Goal: Information Seeking & Learning: Find specific fact

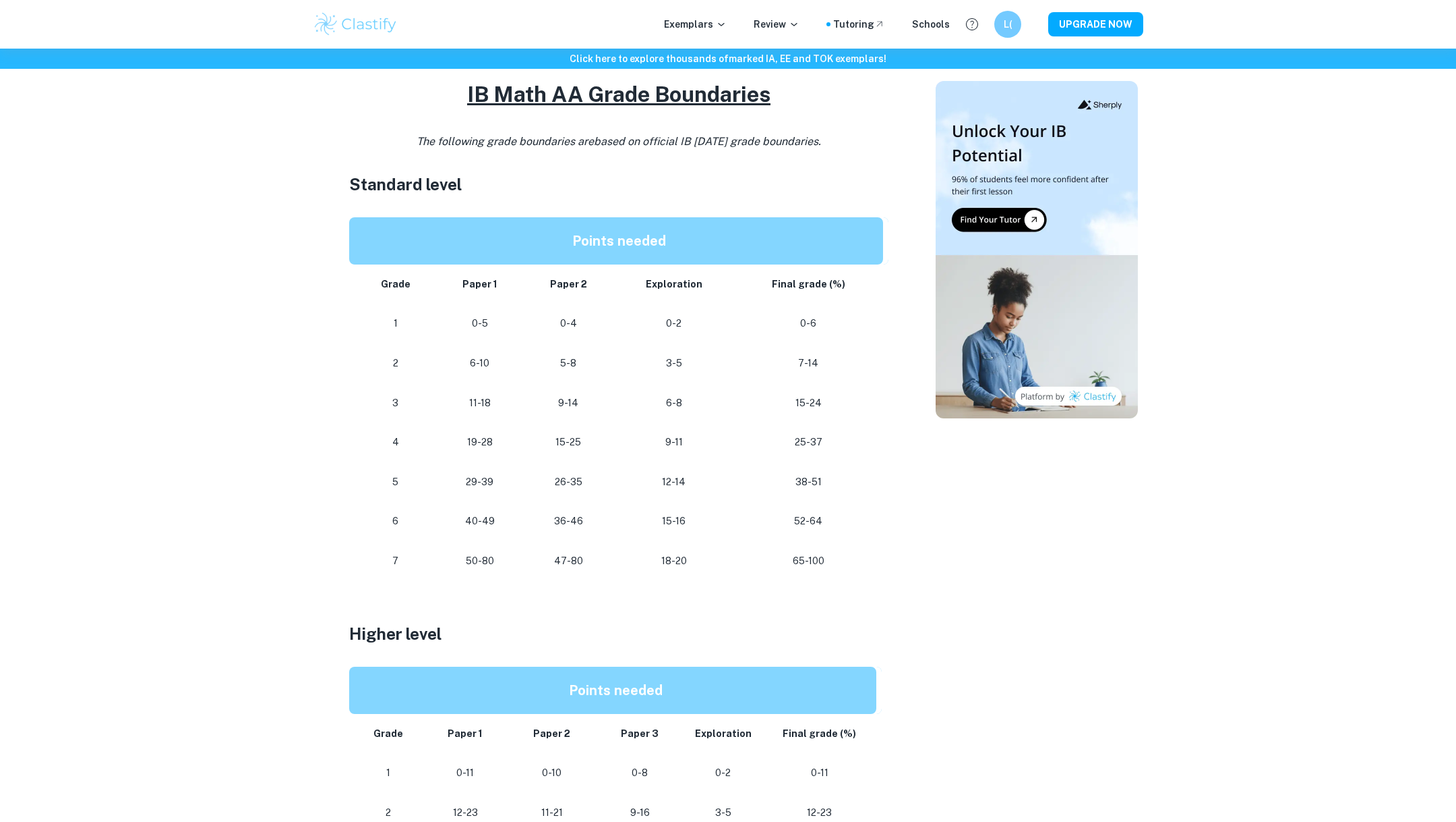
scroll to position [593, 0]
drag, startPoint x: 699, startPoint y: 571, endPoint x: 659, endPoint y: 528, distance: 58.7
click at [659, 528] on tbody "Grade Paper 1 Paper 2 Exploration Final grade (%) 1 0-5 0-4 0-2 0-6 2 6-10 5-8 …" at bounding box center [618, 423] width 539 height 316
click at [659, 527] on p "15-16" at bounding box center [673, 521] width 98 height 18
drag, startPoint x: 659, startPoint y: 527, endPoint x: 693, endPoint y: 552, distance: 42.2
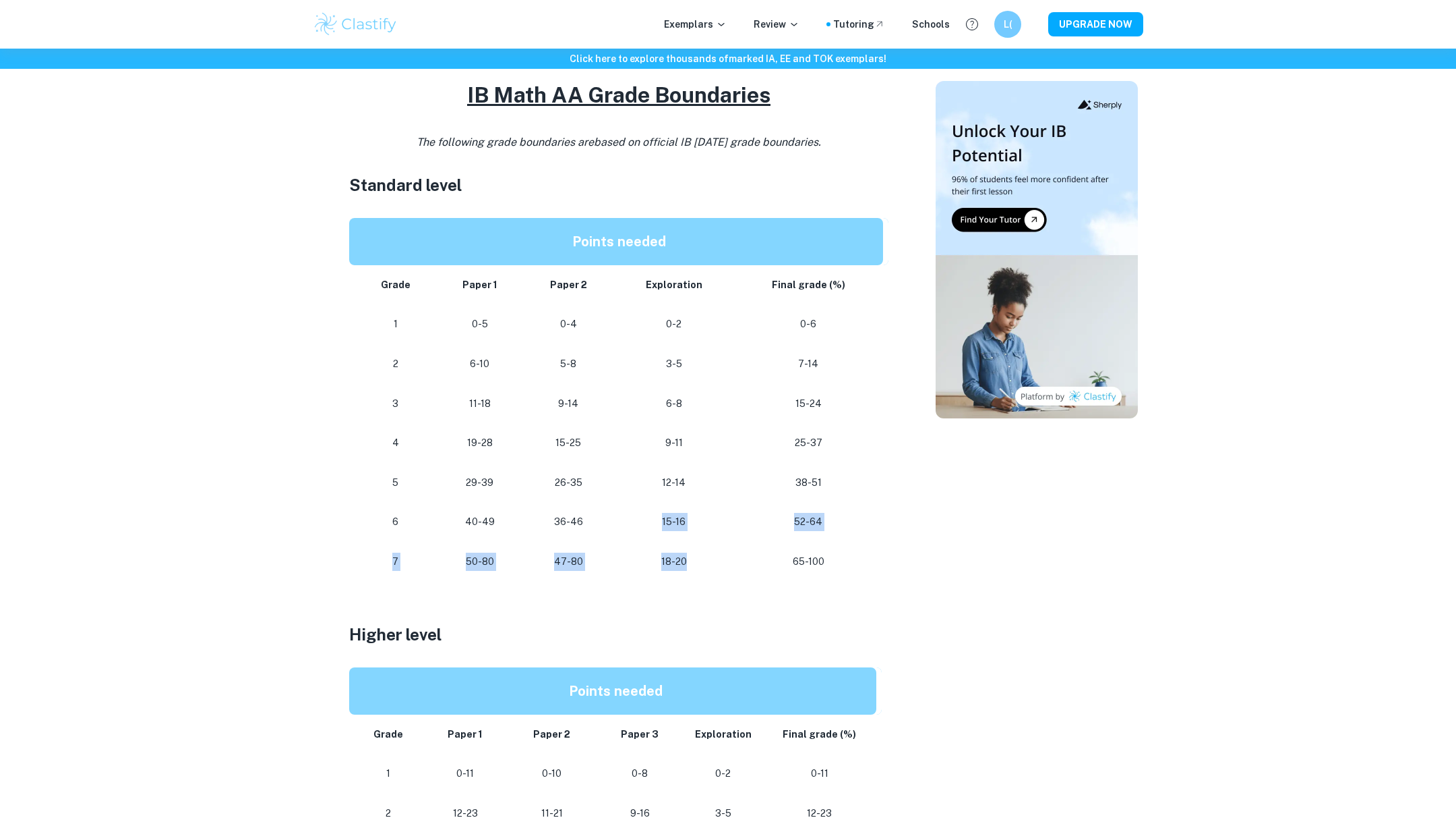
click at [693, 552] on tbody "Grade Paper 1 Paper 2 Exploration Final grade (%) 1 0-5 0-4 0-2 0-6 2 6-10 5-8 …" at bounding box center [618, 423] width 539 height 316
click at [691, 551] on td "18-20" at bounding box center [673, 562] width 120 height 40
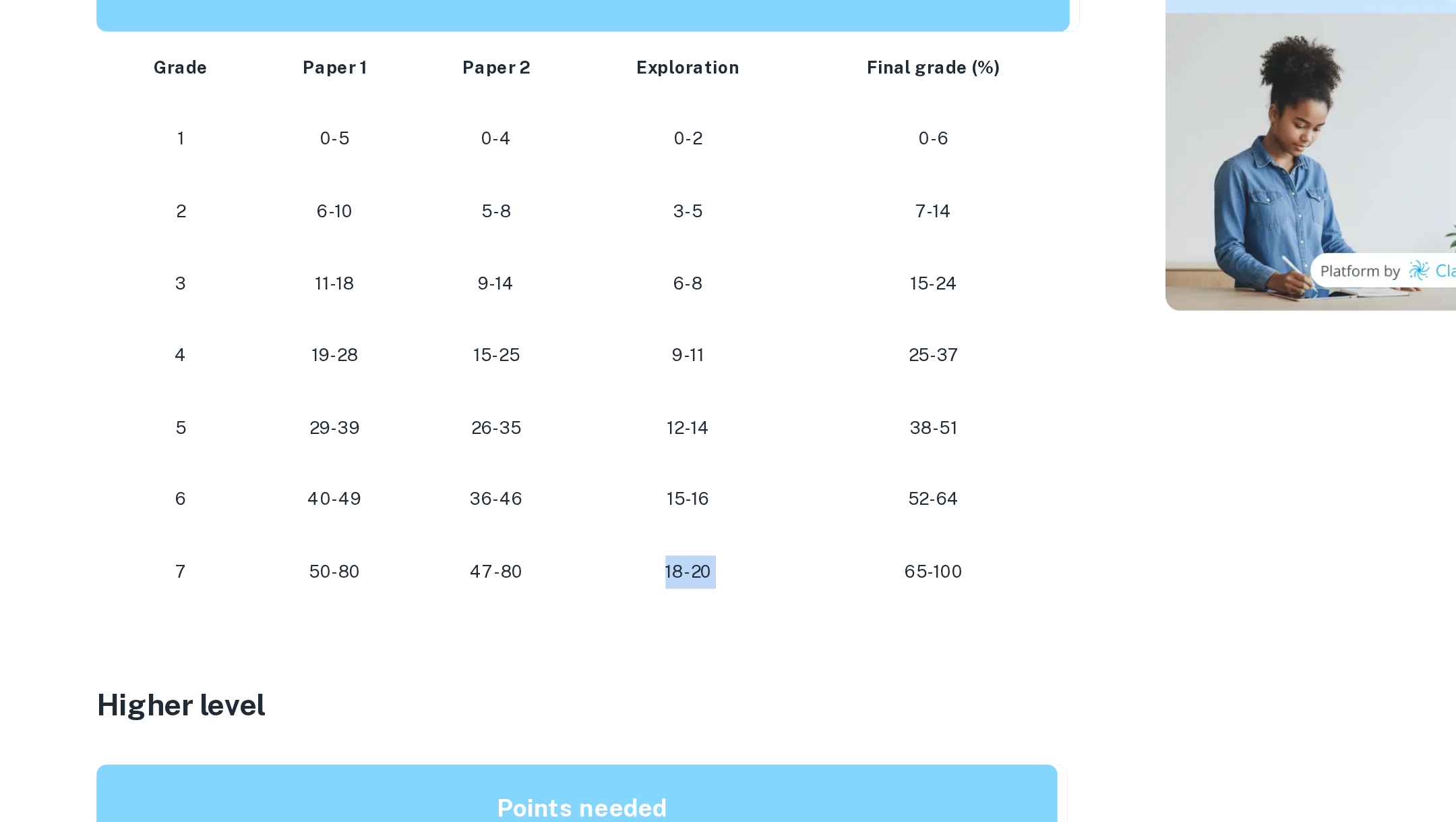
drag, startPoint x: 654, startPoint y: 557, endPoint x: 744, endPoint y: 557, distance: 90.0
click at [744, 557] on tr "7 50-80 47-80 18-20 65-100" at bounding box center [618, 562] width 539 height 40
click at [746, 557] on p "65-100" at bounding box center [808, 561] width 128 height 18
drag, startPoint x: 730, startPoint y: 562, endPoint x: 615, endPoint y: 563, distance: 115.0
click at [615, 563] on td "18-20" at bounding box center [673, 562] width 120 height 40
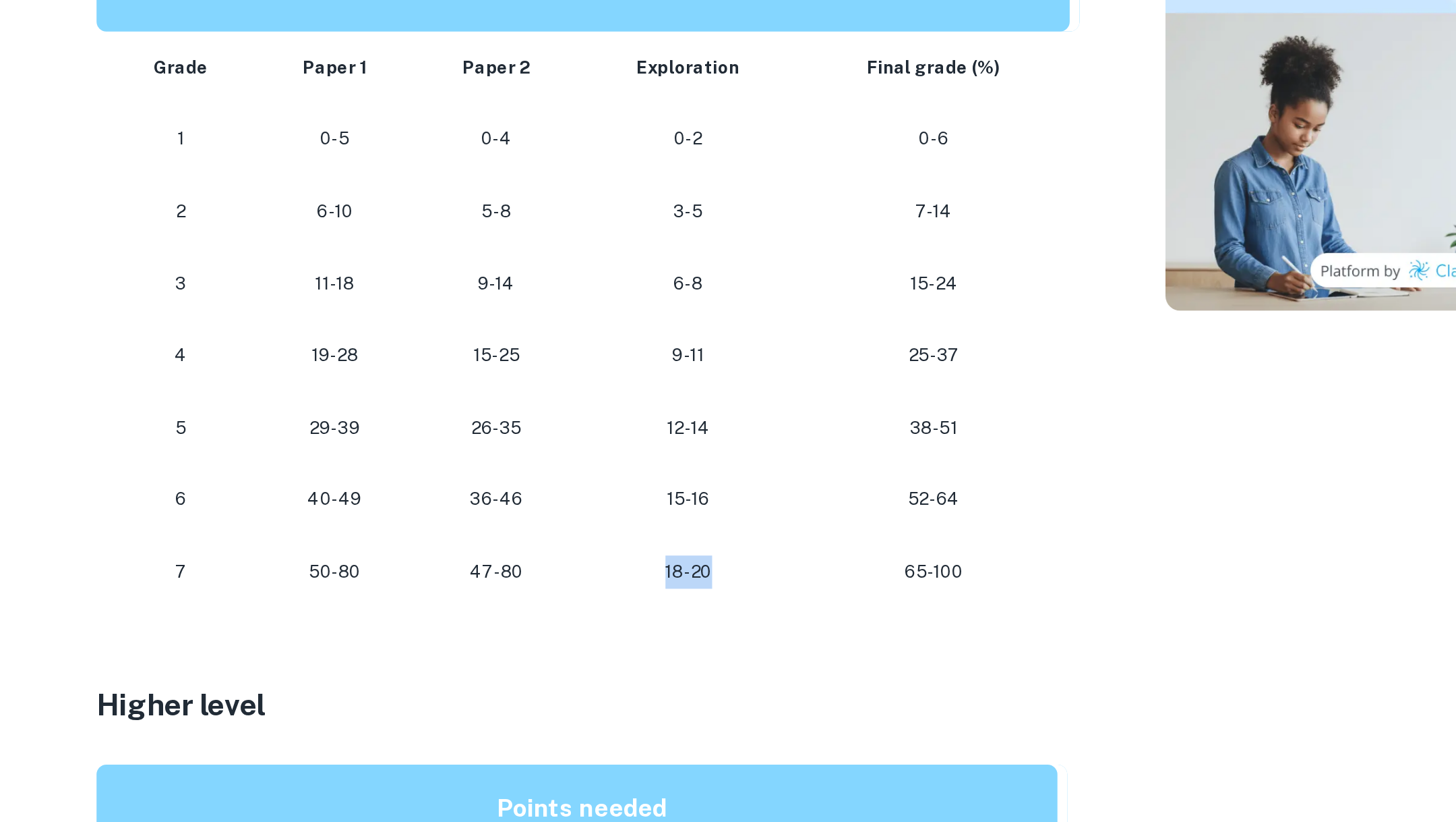
click at [614, 563] on td "47-80" at bounding box center [568, 562] width 91 height 40
drag, startPoint x: 643, startPoint y: 563, endPoint x: 776, endPoint y: 565, distance: 133.0
click at [776, 565] on tr "7 50-80 47-80 18-20 65-100" at bounding box center [618, 562] width 539 height 40
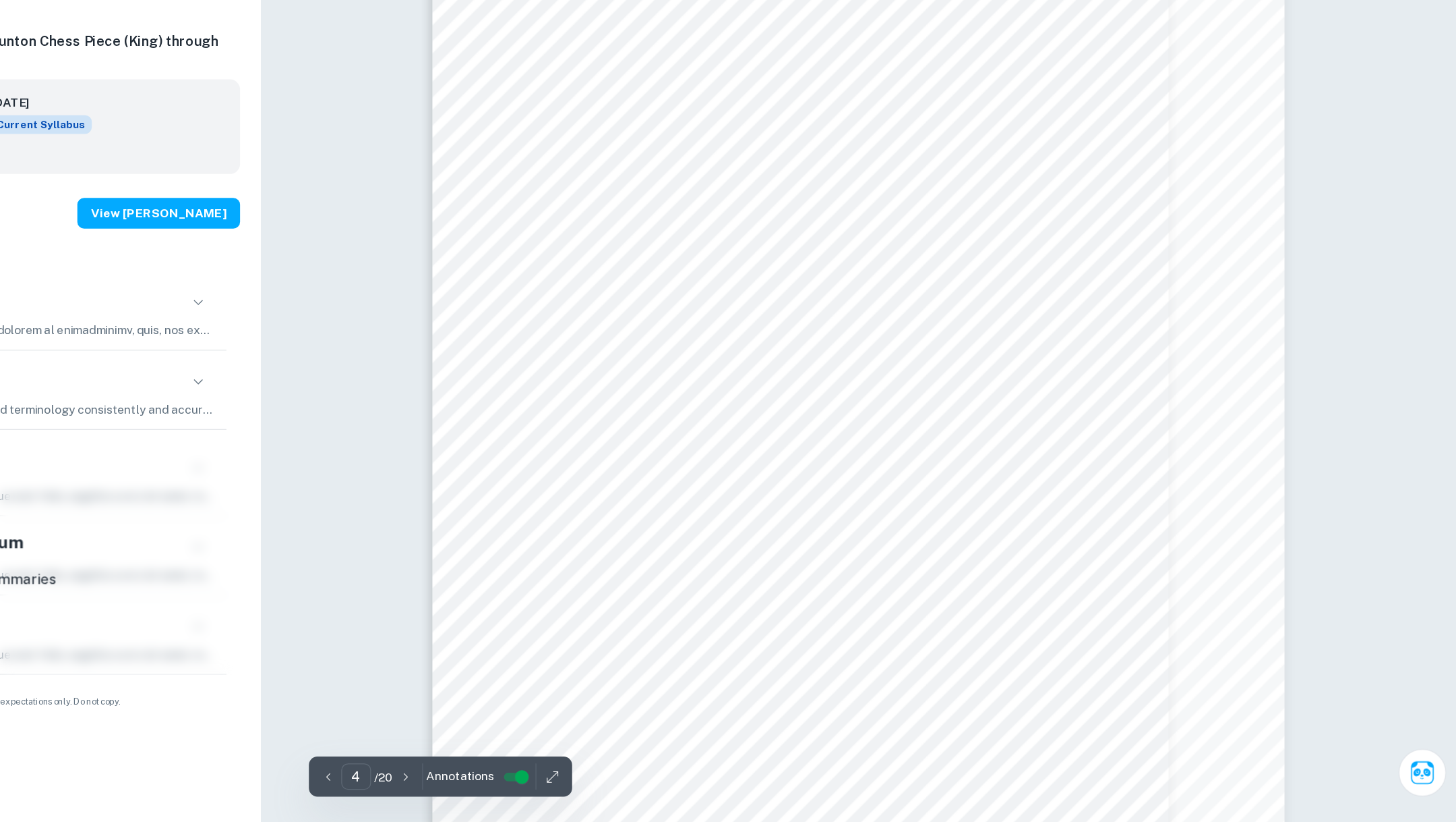
scroll to position [2756, 0]
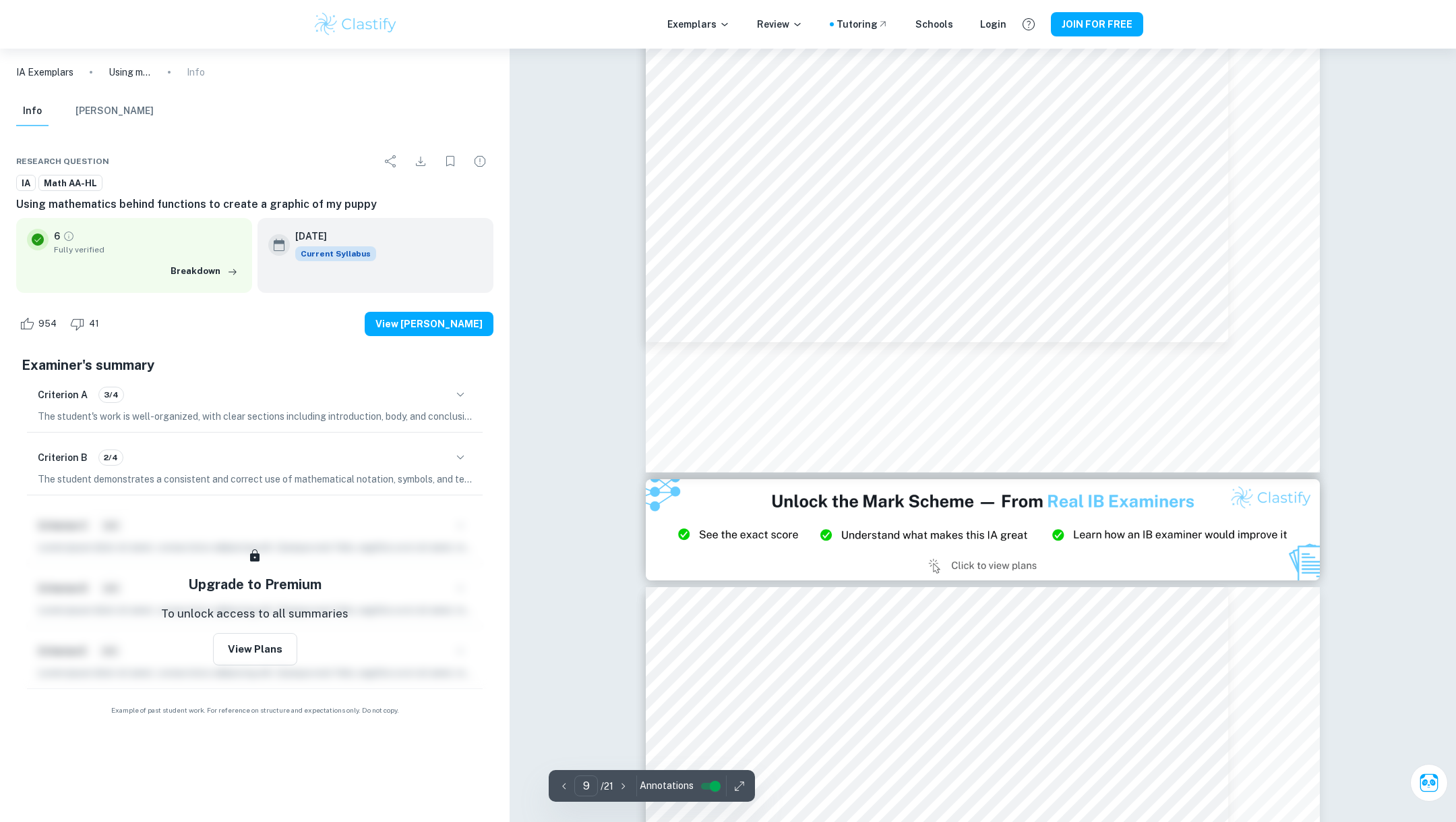
scroll to position [7757, 0]
